Goal: Transaction & Acquisition: Subscribe to service/newsletter

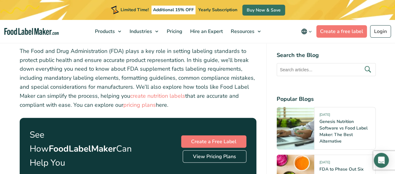
scroll to position [717, 0]
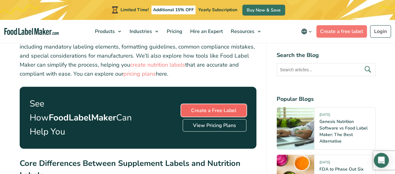
click at [199, 109] on link "Create a Free Label" at bounding box center [213, 110] width 65 height 12
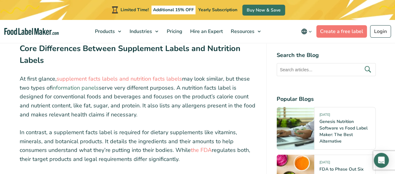
scroll to position [842, 0]
